Goal: Register for event/course

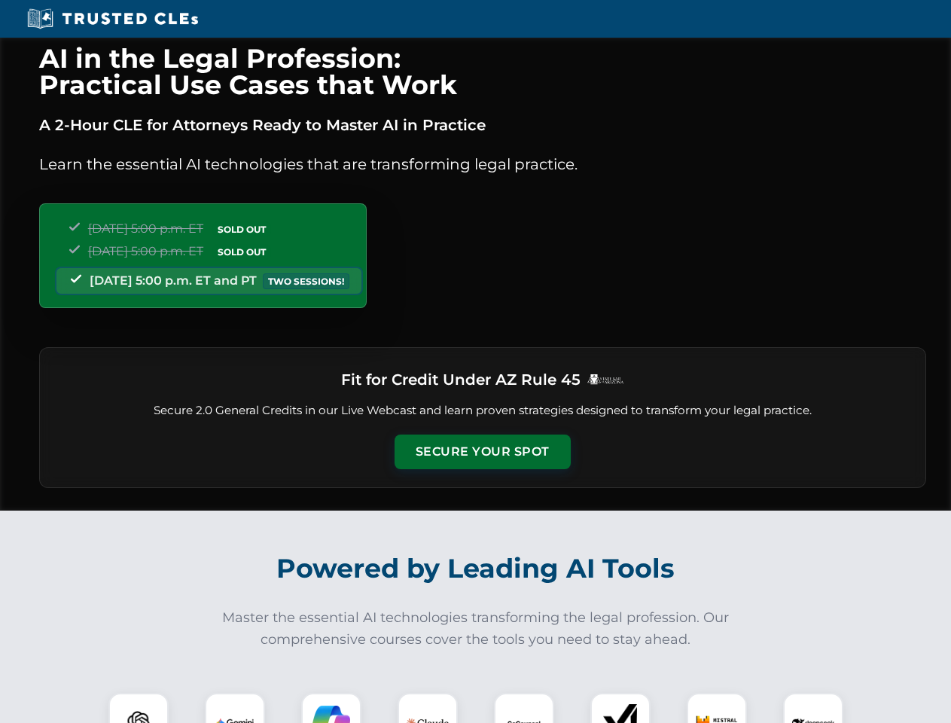
click at [482, 452] on button "Secure Your Spot" at bounding box center [483, 452] width 176 height 35
click at [139, 708] on img at bounding box center [139, 723] width 44 height 44
click at [235, 708] on img at bounding box center [235, 723] width 38 height 38
